Goal: Task Accomplishment & Management: Complete application form

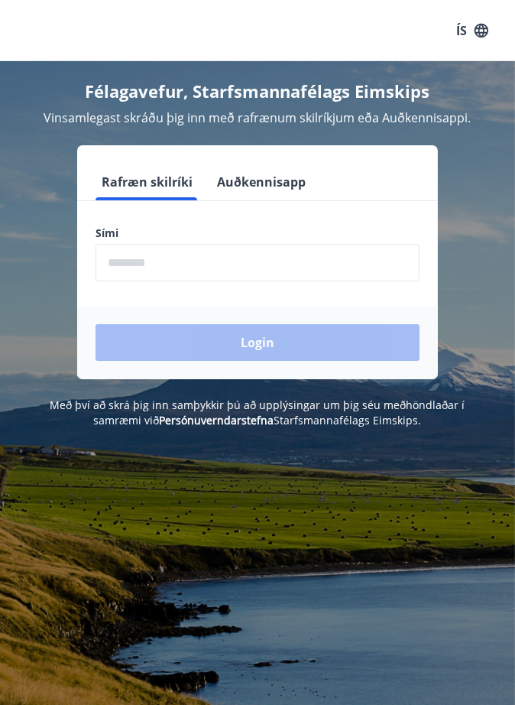
click at [254, 264] on input "phone" at bounding box center [258, 262] width 324 height 37
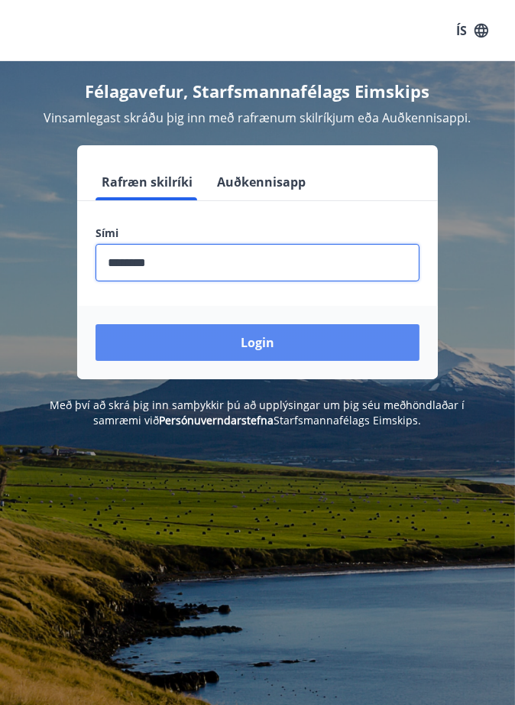
type input "********"
click at [297, 344] on button "Login" at bounding box center [258, 342] width 324 height 37
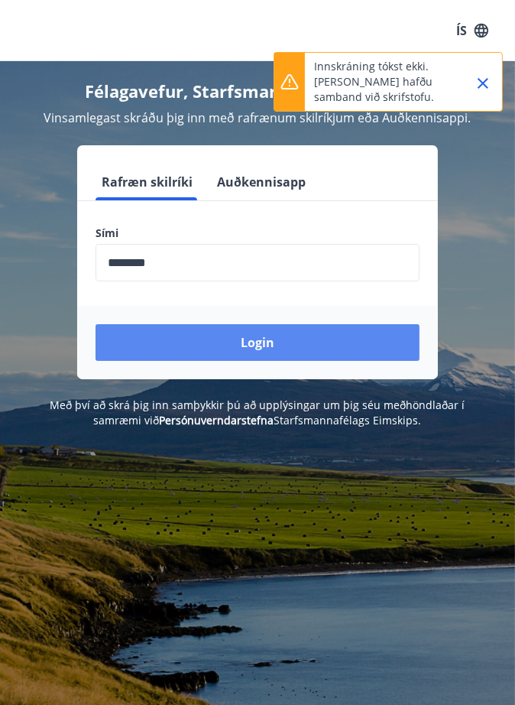
click at [285, 339] on button "Login" at bounding box center [258, 342] width 324 height 37
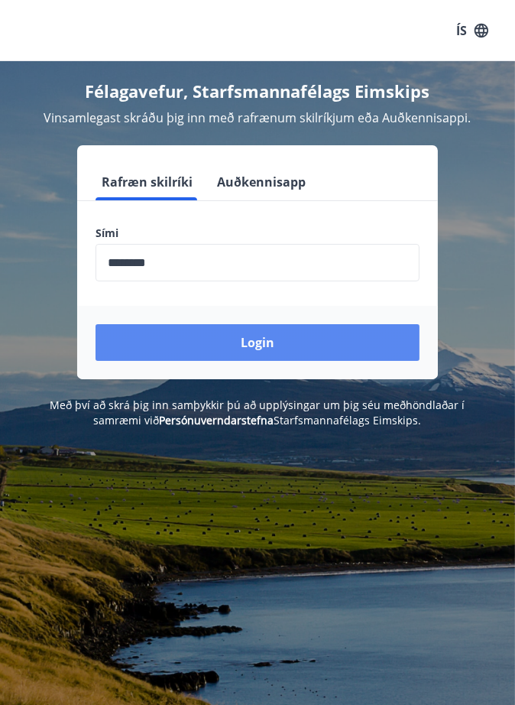
click at [306, 340] on button "Login" at bounding box center [258, 342] width 324 height 37
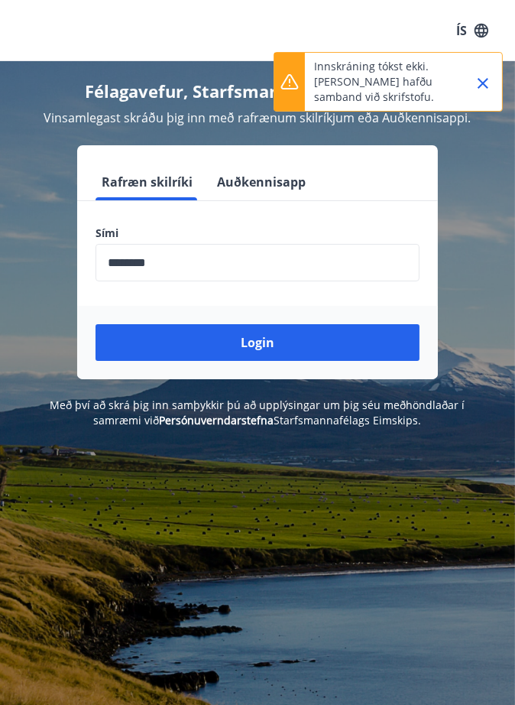
click at [481, 85] on icon "Close" at bounding box center [483, 83] width 11 height 11
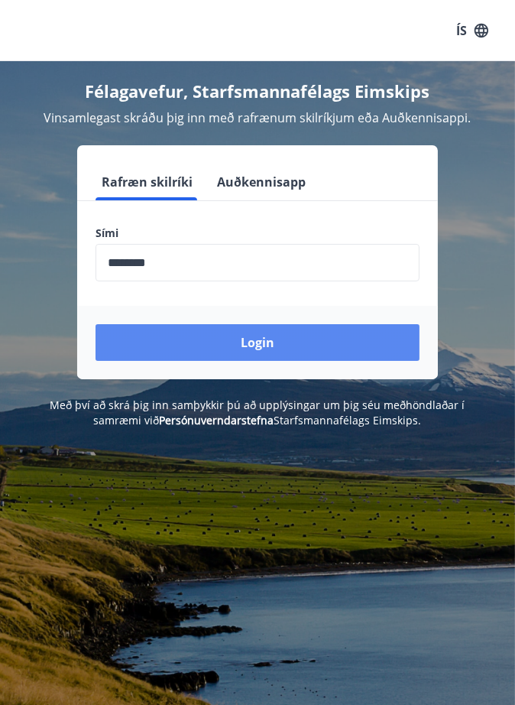
click at [284, 337] on button "Login" at bounding box center [258, 342] width 324 height 37
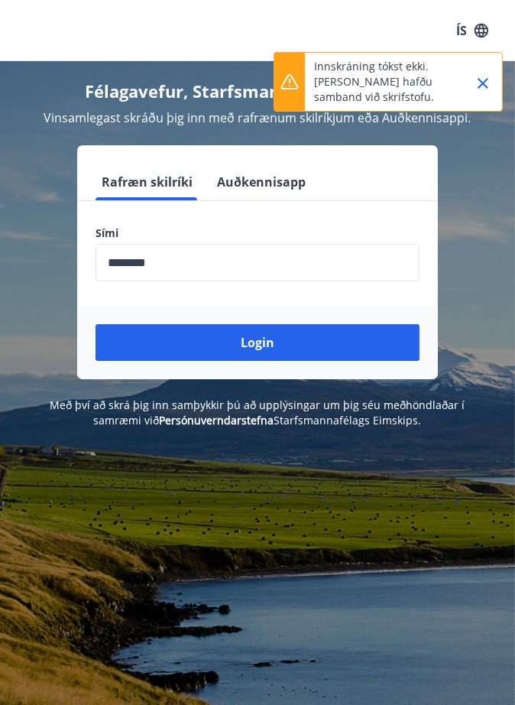
click at [440, 473] on div "Félagavefur, Starfsmannafélags Eimskips Vinsamlegast skráðu þig inn með rafrænu…" at bounding box center [257, 413] width 515 height 705
click at [481, 84] on h4 "Félagavefur, Starfsmannafélags Eimskips" at bounding box center [257, 90] width 478 height 23
